Goal: Information Seeking & Learning: Learn about a topic

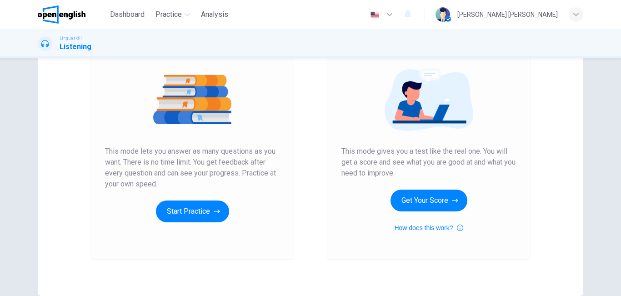
scroll to position [99, 0]
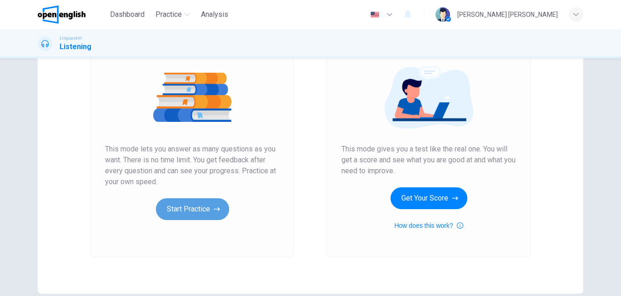
click at [186, 207] on button "Start Practice" at bounding box center [192, 209] width 73 height 22
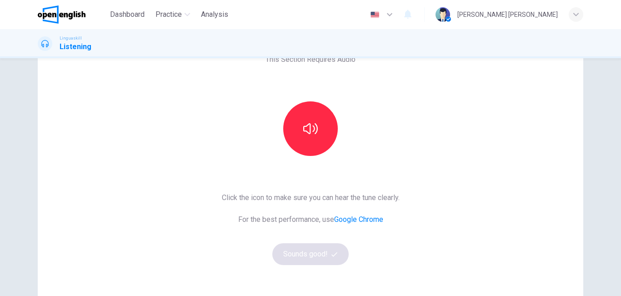
scroll to position [58, 0]
click at [320, 134] on button "button" at bounding box center [310, 129] width 55 height 55
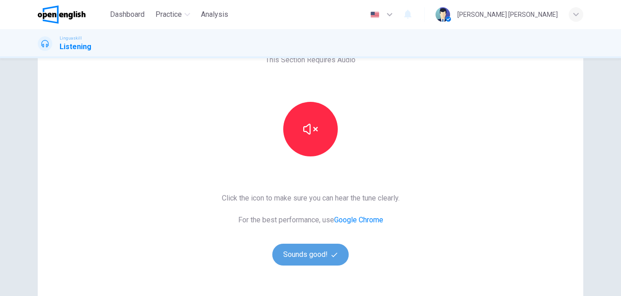
click at [307, 257] on button "Sounds good!" at bounding box center [310, 255] width 76 height 22
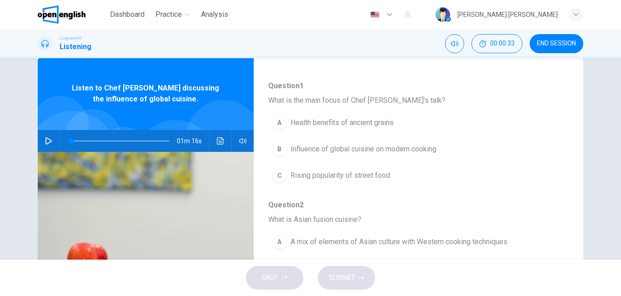
scroll to position [85, 0]
click at [45, 141] on icon "button" at bounding box center [48, 140] width 7 height 7
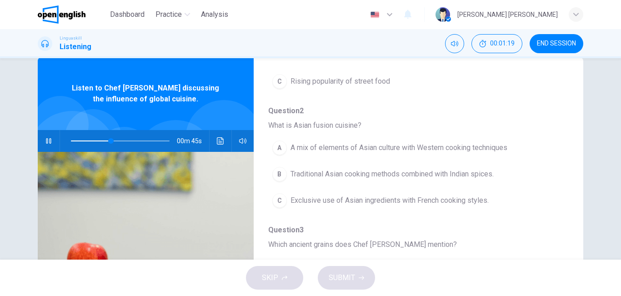
scroll to position [179, 0]
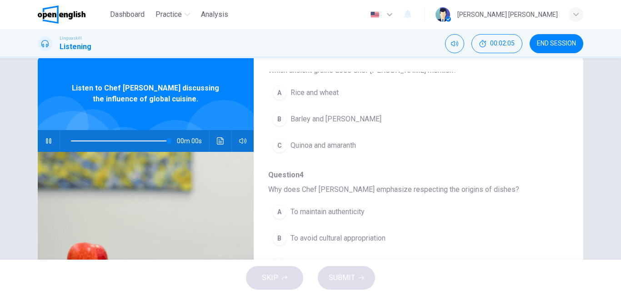
type input "*"
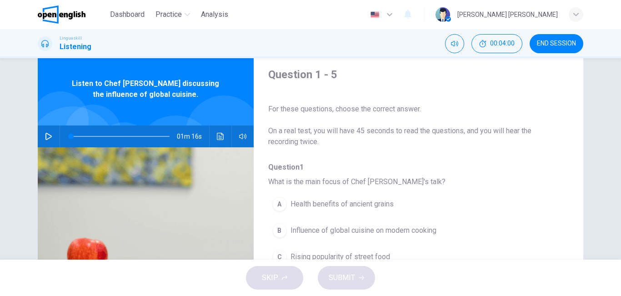
scroll to position [21, 0]
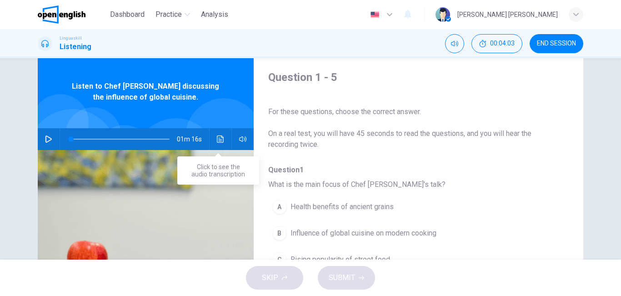
click at [218, 136] on icon "Click to see the audio transcription" at bounding box center [220, 139] width 7 height 7
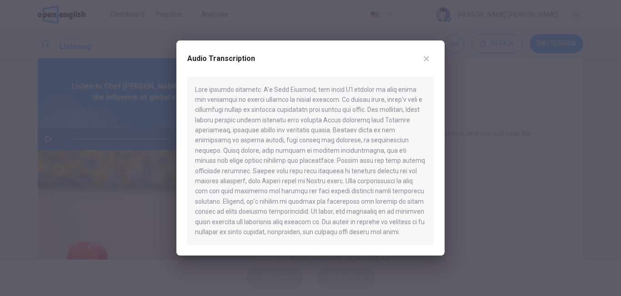
click at [426, 57] on icon "button" at bounding box center [426, 58] width 7 height 7
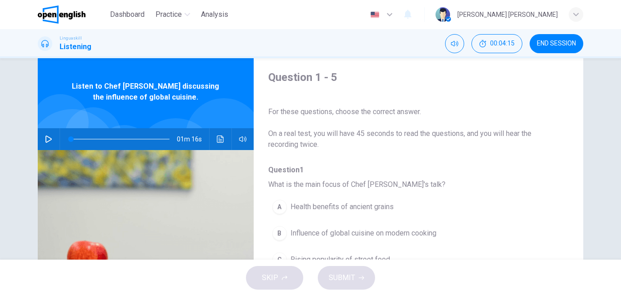
click at [48, 140] on icon "button" at bounding box center [48, 139] width 7 height 7
type input "*"
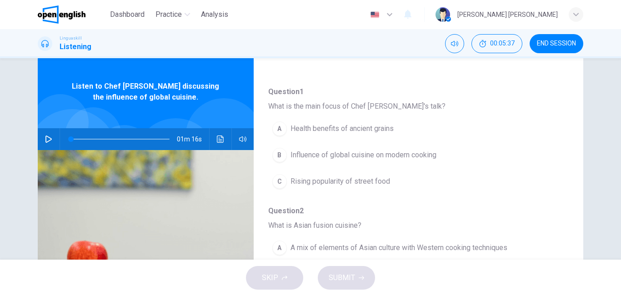
scroll to position [80, 0]
click at [279, 154] on div "B" at bounding box center [279, 153] width 15 height 15
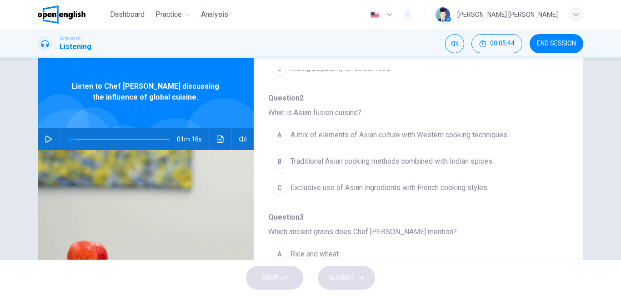
scroll to position [191, 0]
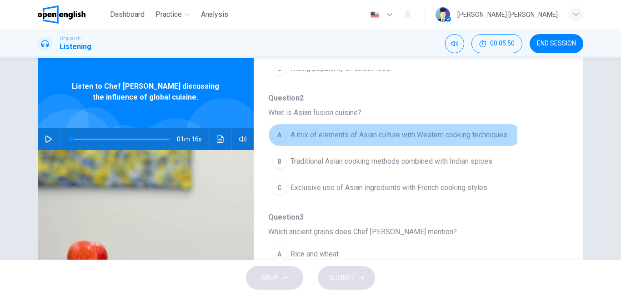
click at [278, 134] on div "A" at bounding box center [279, 135] width 15 height 15
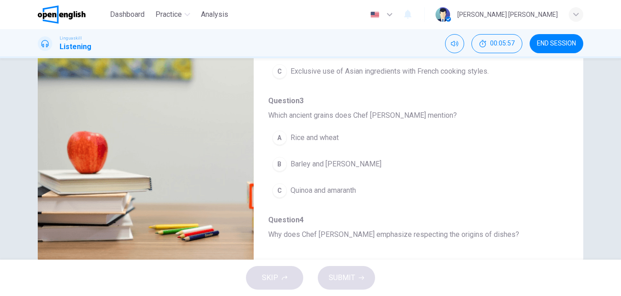
scroll to position [131, 0]
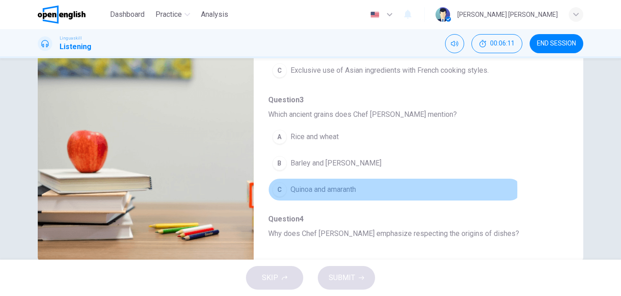
click at [277, 190] on div "C" at bounding box center [279, 189] width 15 height 15
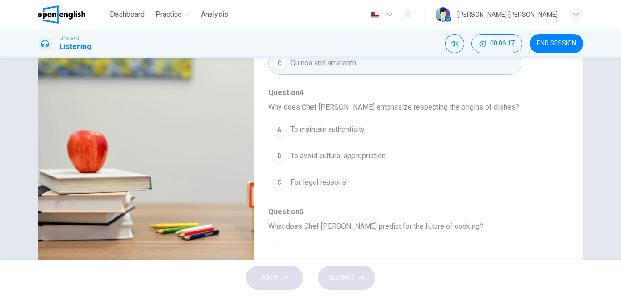
scroll to position [325, 0]
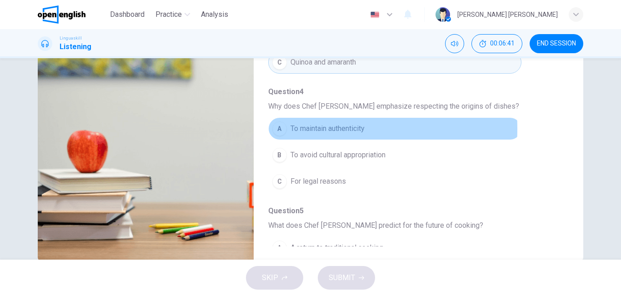
click at [276, 129] on div "A" at bounding box center [279, 128] width 15 height 15
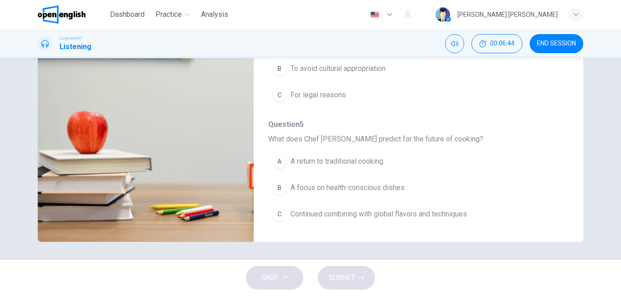
scroll to position [151, 0]
click at [277, 213] on div "C" at bounding box center [279, 214] width 15 height 15
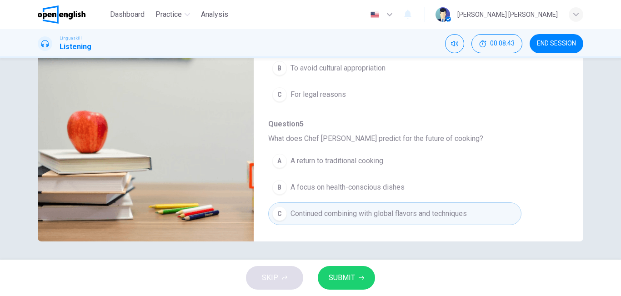
drag, startPoint x: 567, startPoint y: 167, endPoint x: 574, endPoint y: 98, distance: 69.5
click at [574, 98] on div "Question 1 - 5 For these questions, choose the correct answer. On a real test, …" at bounding box center [311, 83] width 546 height 316
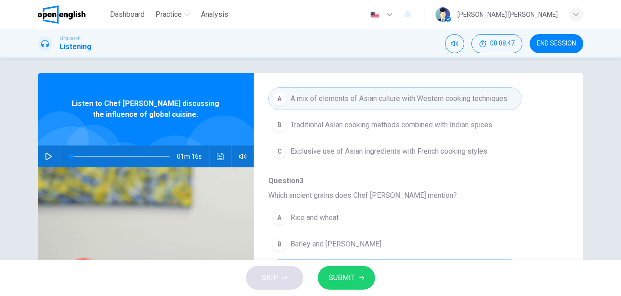
scroll to position [0, 0]
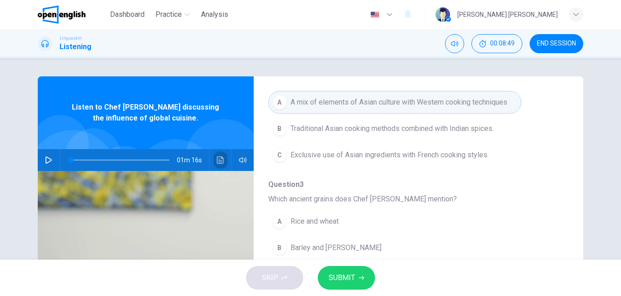
click at [218, 161] on icon "Click to see the audio transcription" at bounding box center [220, 159] width 7 height 7
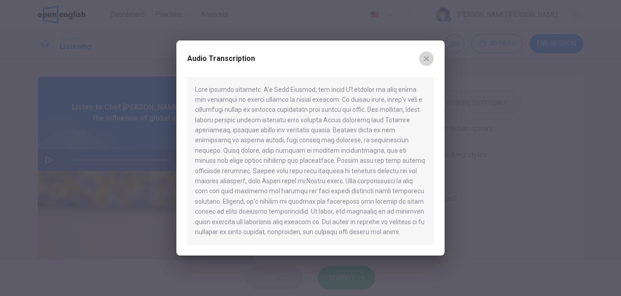
click at [427, 60] on icon "button" at bounding box center [426, 58] width 7 height 7
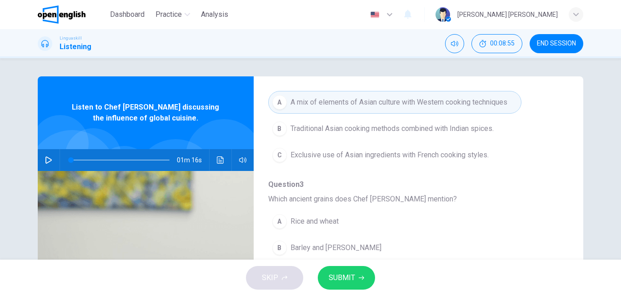
click at [45, 163] on icon "button" at bounding box center [48, 159] width 7 height 7
click at [220, 161] on icon "Click to see the audio transcription" at bounding box center [220, 159] width 7 height 7
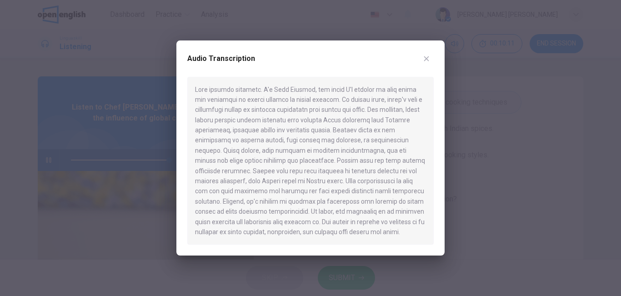
type input "*"
click at [428, 60] on icon "button" at bounding box center [426, 58] width 7 height 7
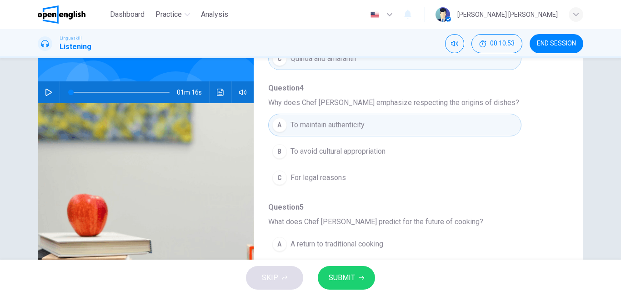
scroll to position [70, 0]
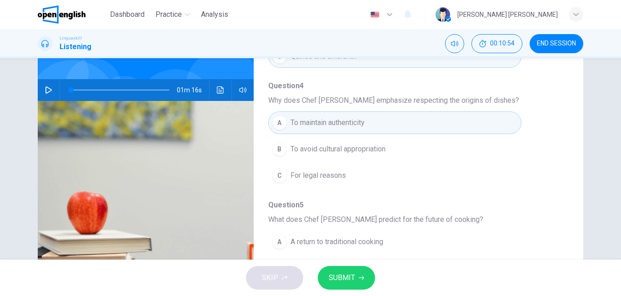
click at [360, 148] on span "To avoid cultural appropriation" at bounding box center [338, 149] width 95 height 11
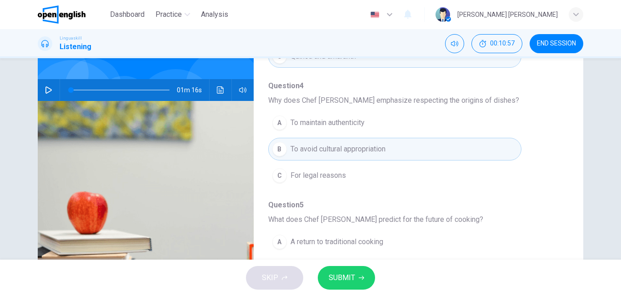
drag, startPoint x: 567, startPoint y: 217, endPoint x: 565, endPoint y: 240, distance: 23.3
click at [565, 240] on div "Question 1 - 5 For these questions, choose the correct answer. On a real test, …" at bounding box center [311, 164] width 546 height 316
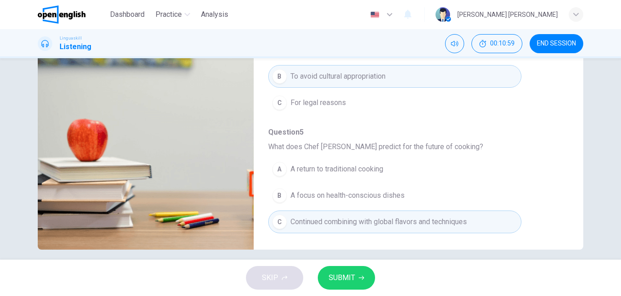
scroll to position [151, 0]
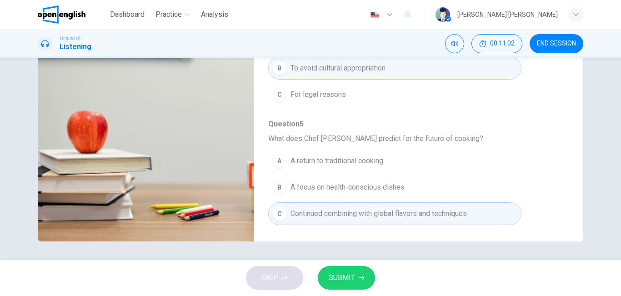
click at [334, 279] on span "SUBMIT" at bounding box center [342, 278] width 26 height 13
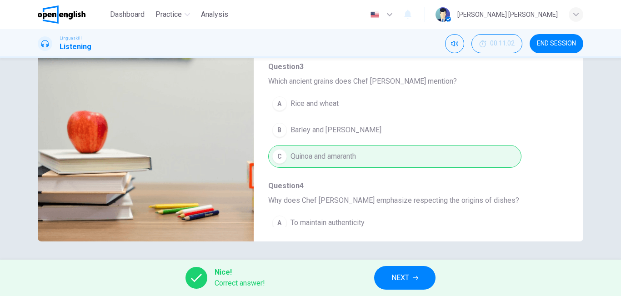
scroll to position [393, 0]
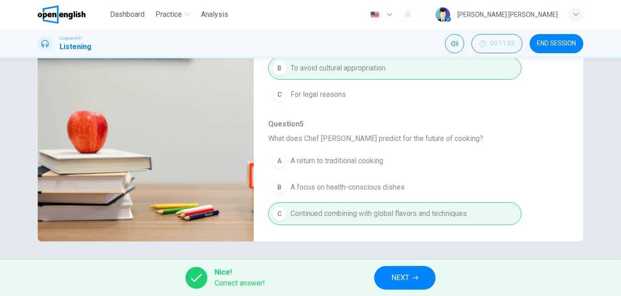
click at [400, 283] on span "NEXT" at bounding box center [401, 278] width 18 height 13
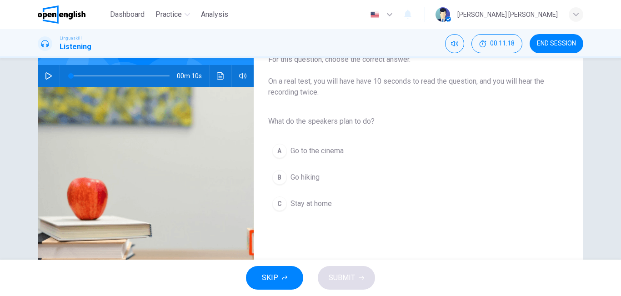
scroll to position [83, 0]
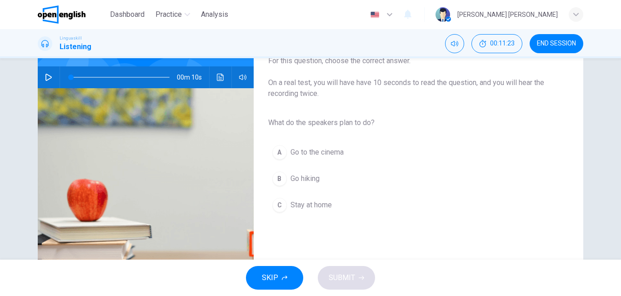
click at [45, 80] on icon "button" at bounding box center [48, 77] width 6 height 7
type input "*"
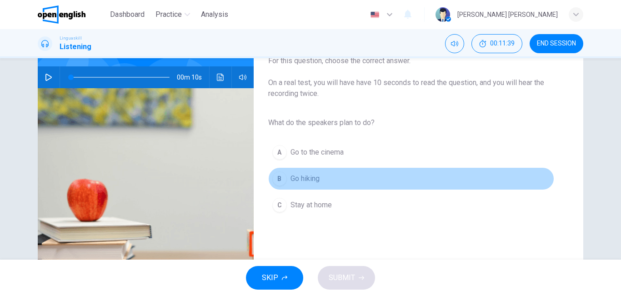
click at [276, 179] on div "B" at bounding box center [279, 178] width 15 height 15
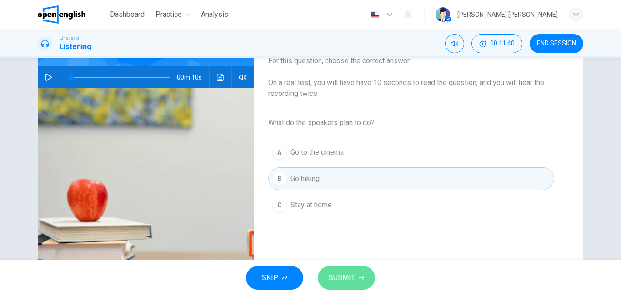
click at [339, 279] on span "SUBMIT" at bounding box center [342, 278] width 26 height 13
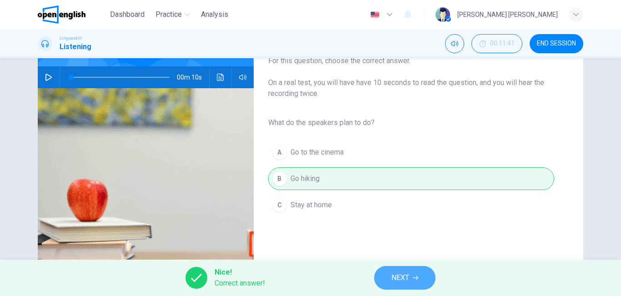
click at [395, 277] on span "NEXT" at bounding box center [401, 278] width 18 height 13
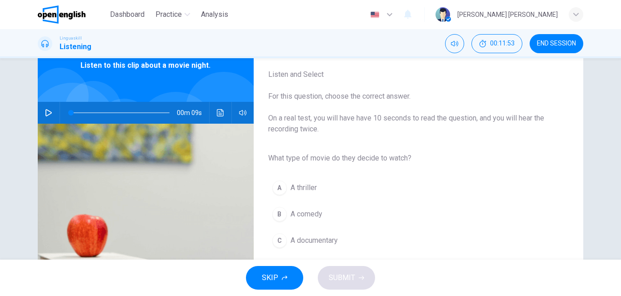
scroll to position [46, 0]
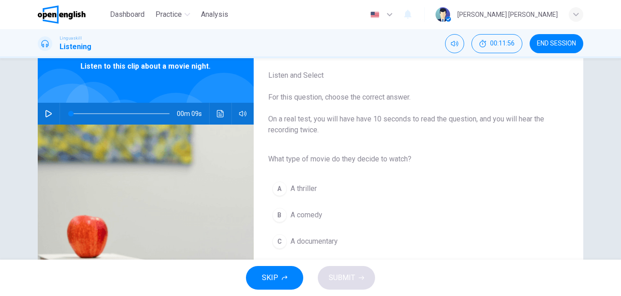
click at [45, 115] on icon "button" at bounding box center [48, 113] width 7 height 7
type input "*"
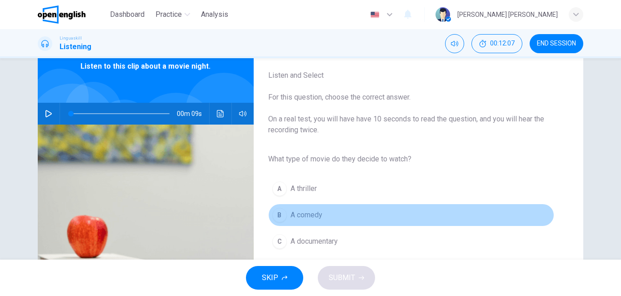
click at [280, 217] on div "B" at bounding box center [279, 215] width 15 height 15
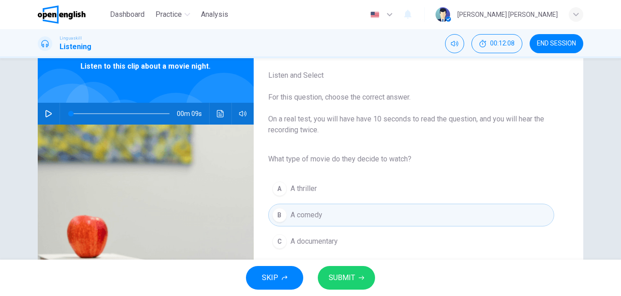
click at [348, 280] on span "SUBMIT" at bounding box center [342, 278] width 26 height 13
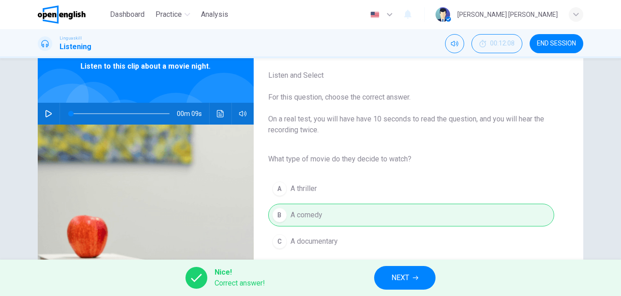
click at [407, 279] on span "NEXT" at bounding box center [401, 278] width 18 height 13
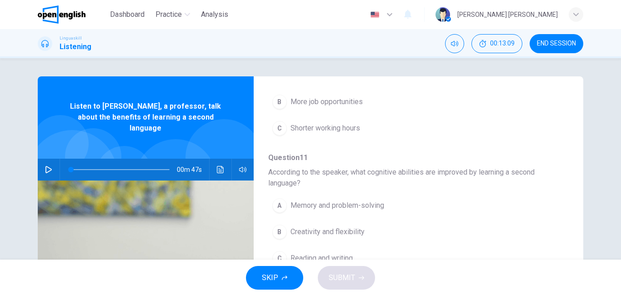
scroll to position [414, 0]
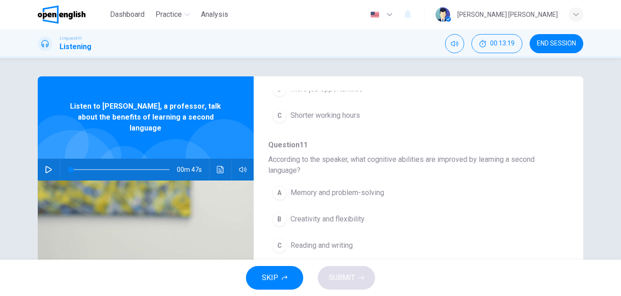
click at [42, 159] on button "button" at bounding box center [48, 170] width 15 height 22
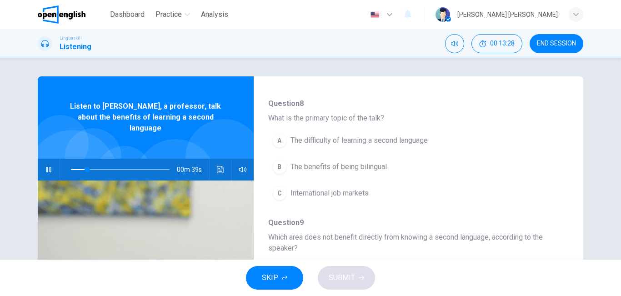
scroll to position [88, 0]
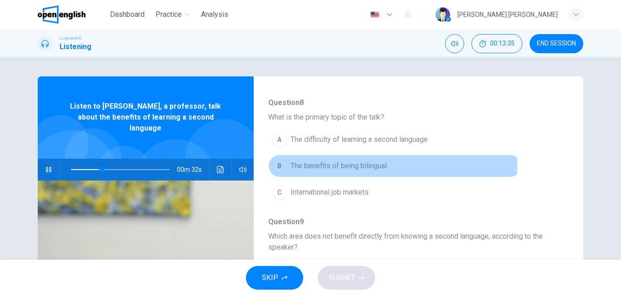
click at [277, 165] on div "B" at bounding box center [279, 166] width 15 height 15
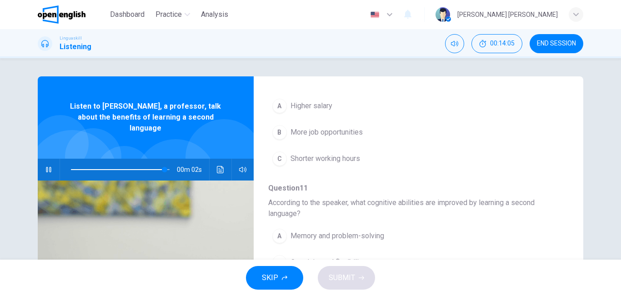
scroll to position [414, 0]
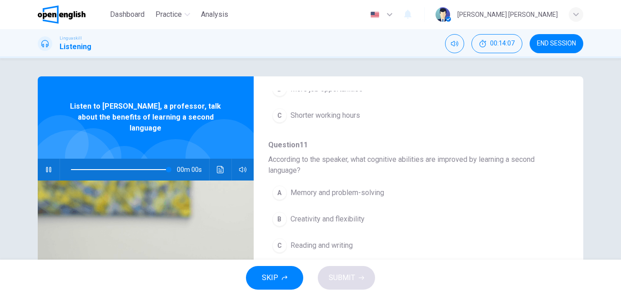
type input "*"
click at [328, 194] on span "Memory and problem-solving" at bounding box center [338, 192] width 94 height 11
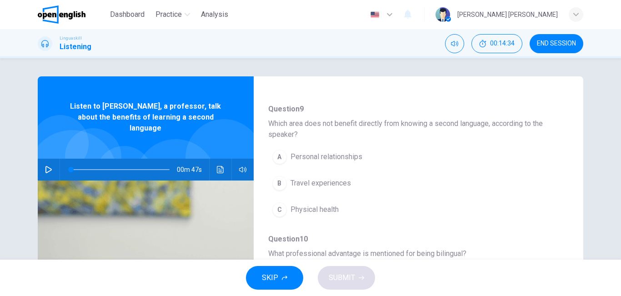
scroll to position [203, 0]
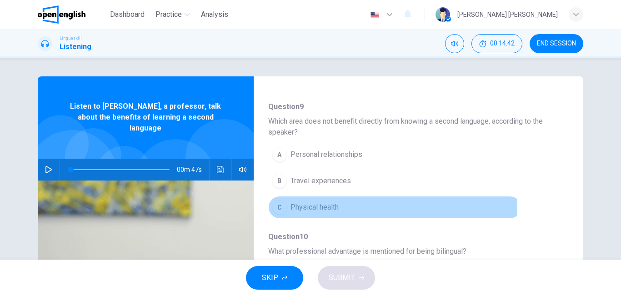
click at [279, 207] on div "C" at bounding box center [279, 207] width 15 height 15
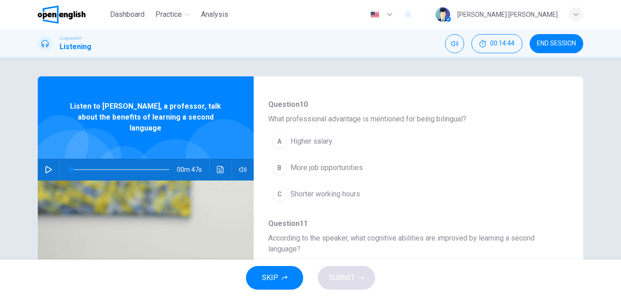
scroll to position [342, 0]
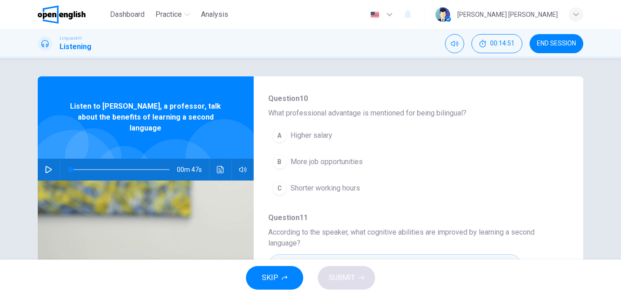
click at [296, 164] on span "More job opportunities" at bounding box center [327, 161] width 72 height 11
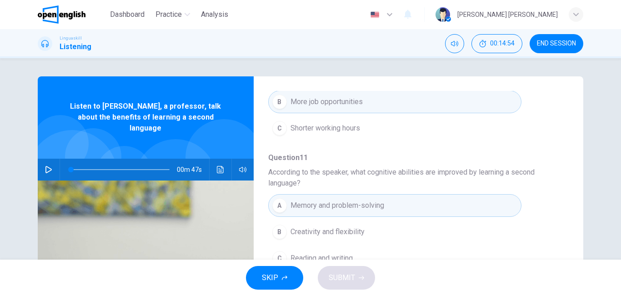
scroll to position [414, 0]
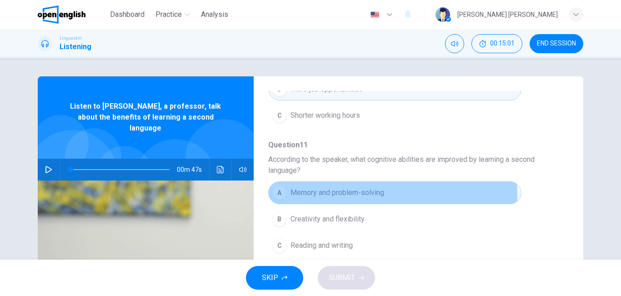
click at [355, 196] on span "Memory and problem-solving" at bounding box center [338, 192] width 94 height 11
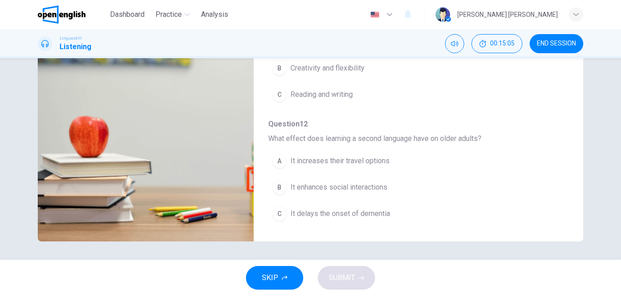
scroll to position [145, 0]
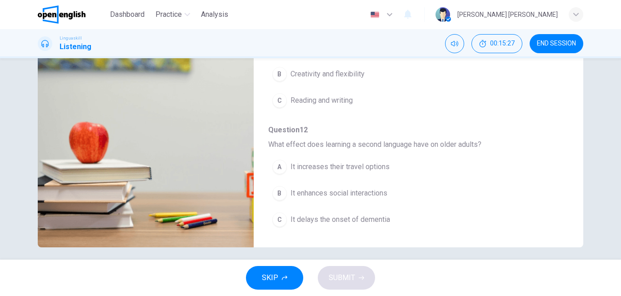
click at [295, 192] on span "It enhances social interactions" at bounding box center [339, 193] width 97 height 11
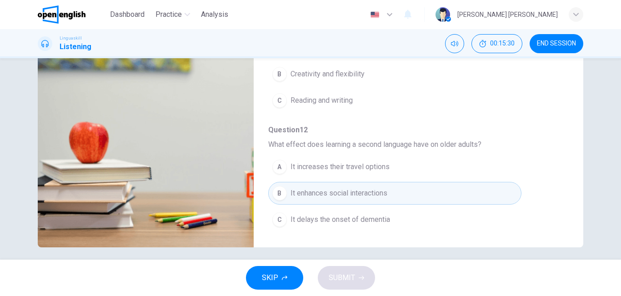
click at [350, 279] on div "SKIP SUBMIT" at bounding box center [310, 278] width 621 height 36
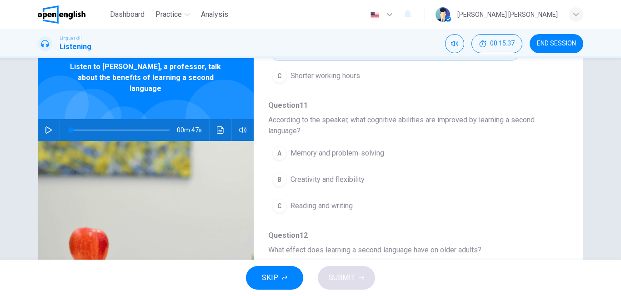
scroll to position [42, 0]
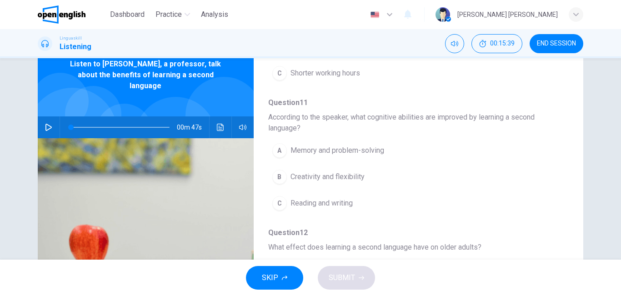
click at [318, 148] on span "Memory and problem-solving" at bounding box center [338, 150] width 94 height 11
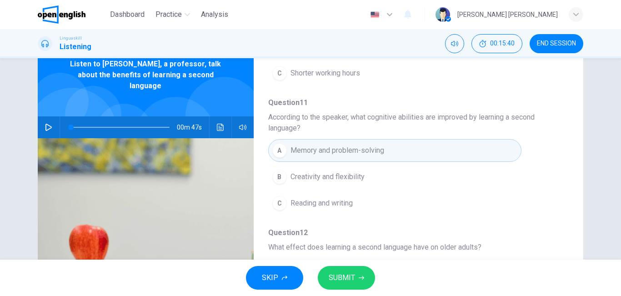
click at [344, 284] on button "SUBMIT" at bounding box center [346, 278] width 57 height 24
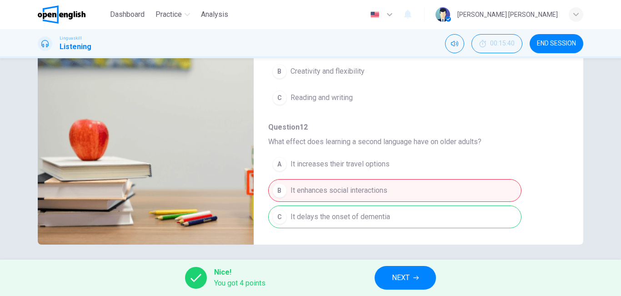
scroll to position [151, 0]
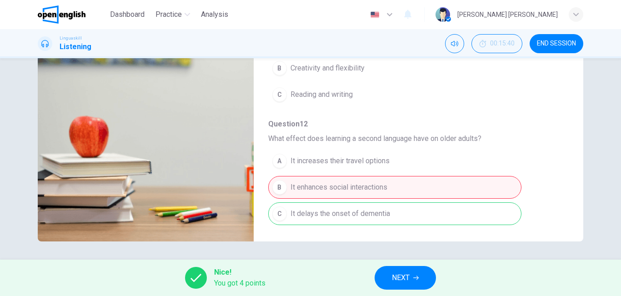
click at [550, 43] on span "END SESSION" at bounding box center [556, 43] width 39 height 7
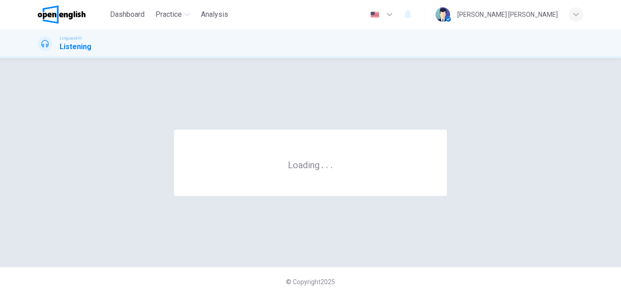
scroll to position [0, 0]
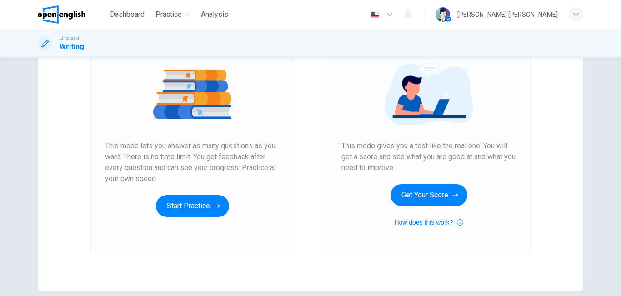
scroll to position [104, 0]
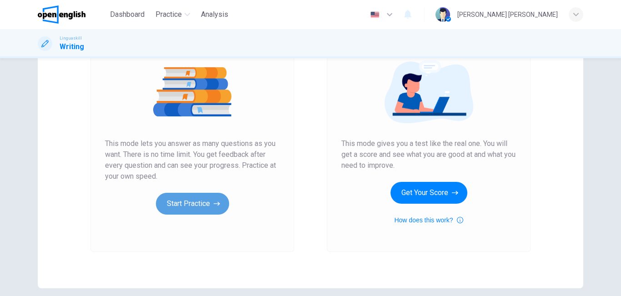
click at [193, 208] on button "Start Practice" at bounding box center [192, 204] width 73 height 22
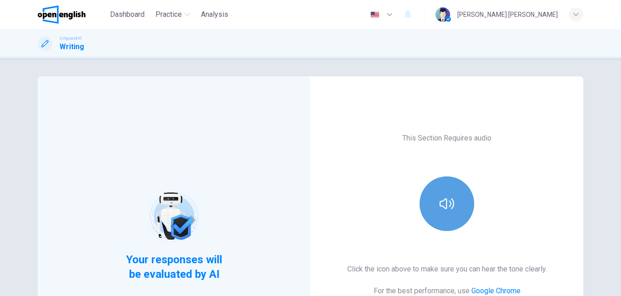
click at [435, 208] on button "button" at bounding box center [447, 203] width 55 height 55
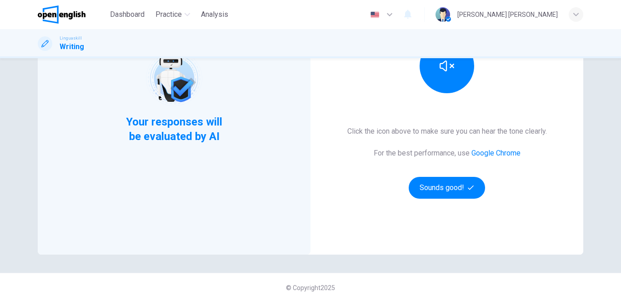
scroll to position [144, 0]
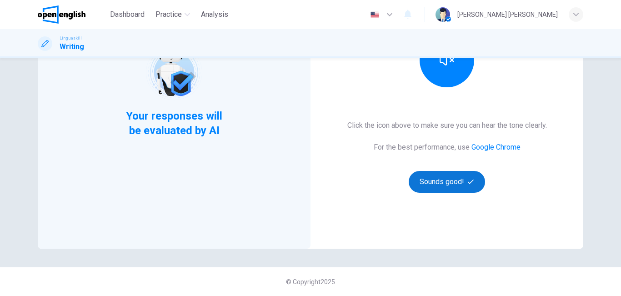
click at [416, 181] on button "Sounds good!" at bounding box center [447, 182] width 76 height 22
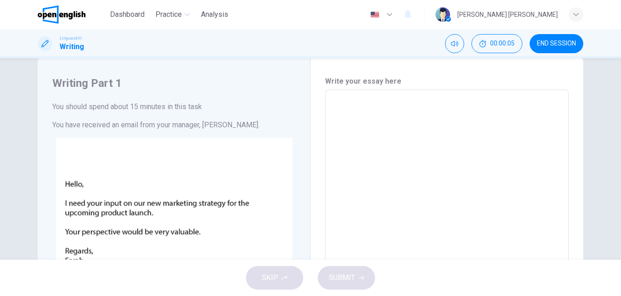
scroll to position [2, 0]
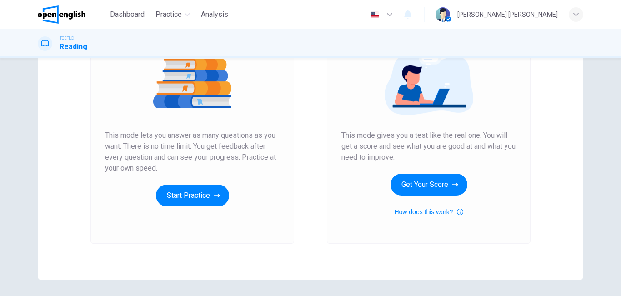
scroll to position [113, 0]
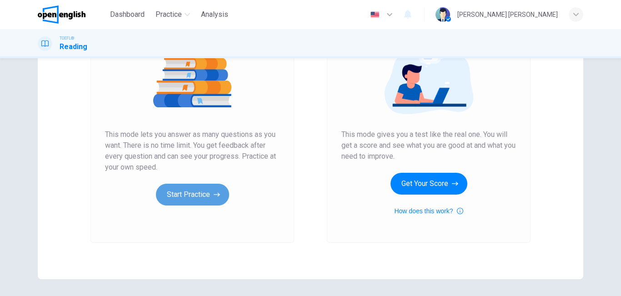
click at [171, 191] on button "Start Practice" at bounding box center [192, 195] width 73 height 22
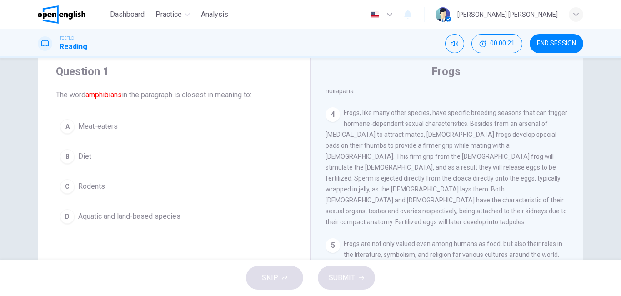
scroll to position [0, 0]
